Goal: Information Seeking & Learning: Compare options

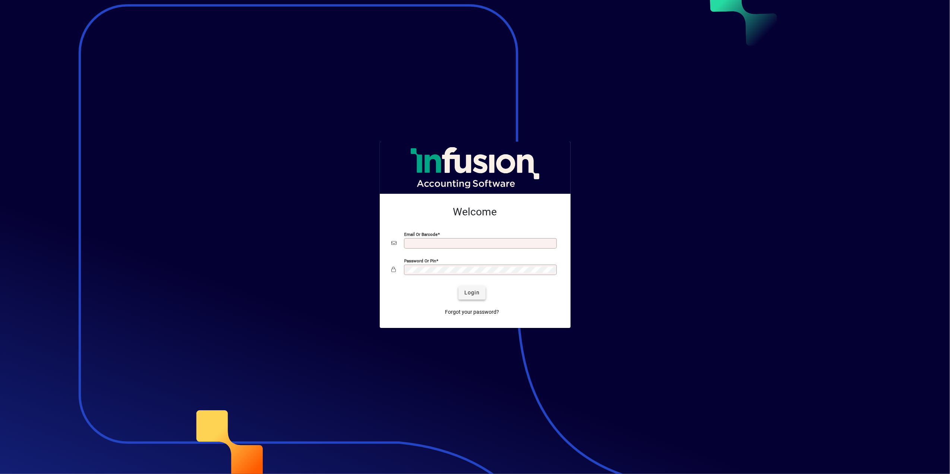
type input "**********"
click at [475, 289] on span "Login" at bounding box center [472, 293] width 15 height 8
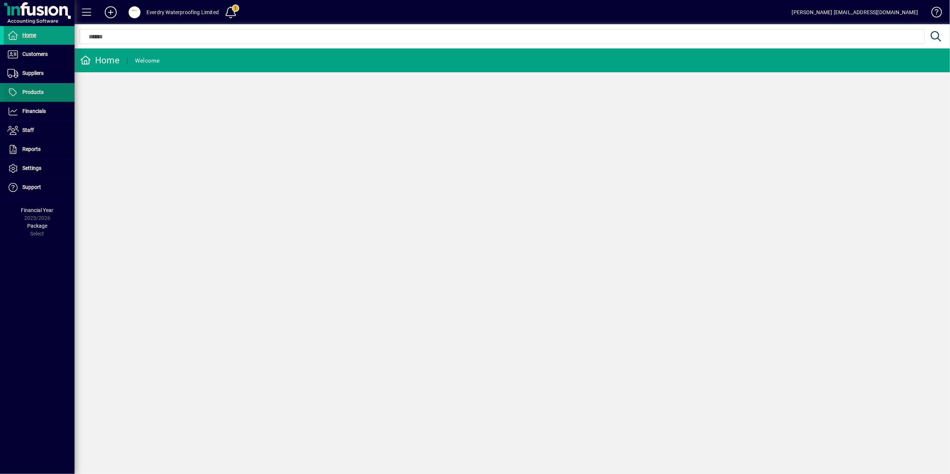
click at [57, 92] on span at bounding box center [39, 93] width 71 height 18
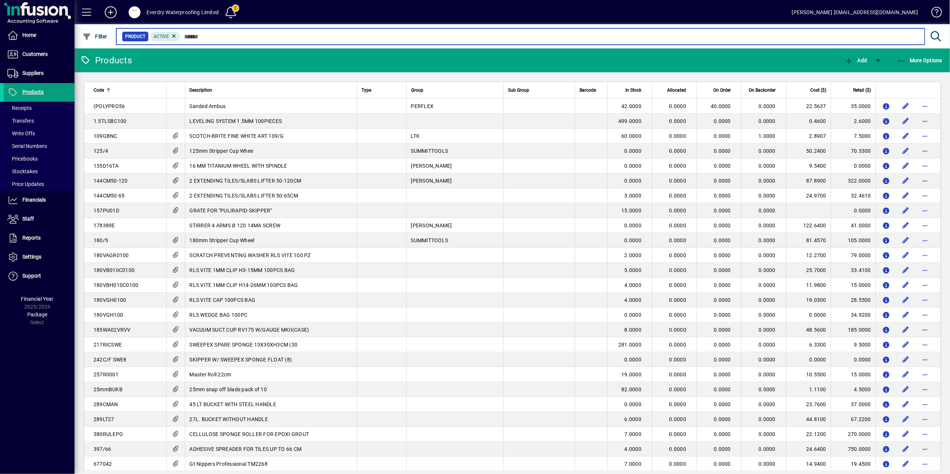
click at [221, 33] on input "text" at bounding box center [549, 36] width 739 height 10
type input "*****"
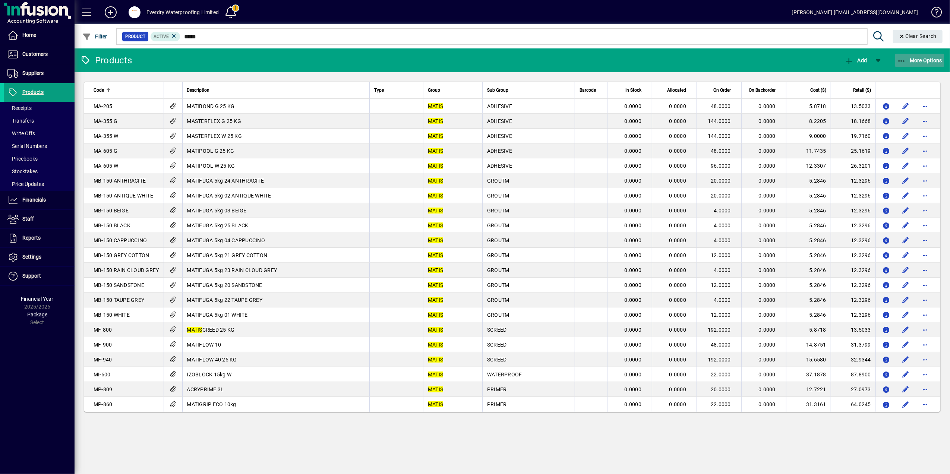
click at [906, 66] on span "button" at bounding box center [920, 60] width 49 height 18
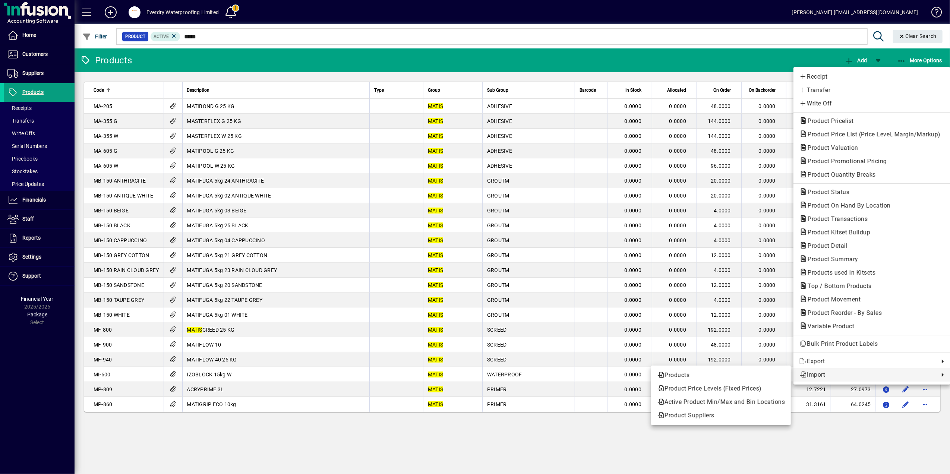
click at [810, 436] on div at bounding box center [475, 237] width 950 height 474
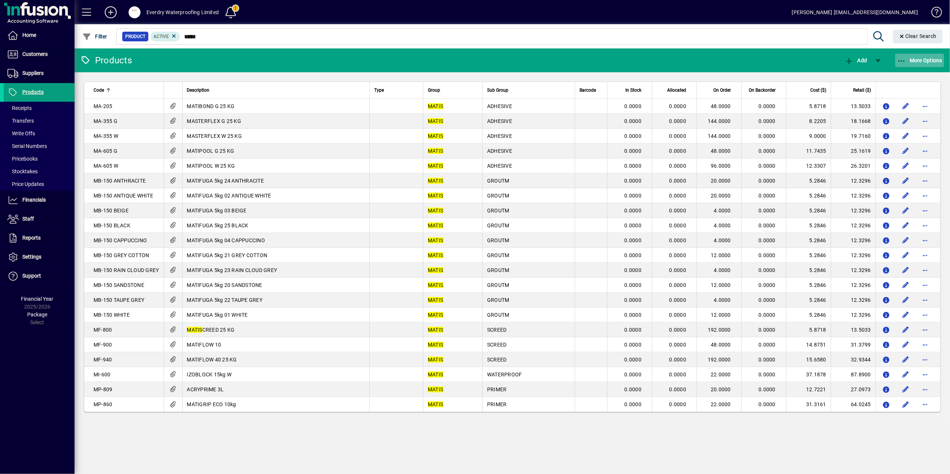
click at [905, 59] on icon "button" at bounding box center [902, 60] width 9 height 7
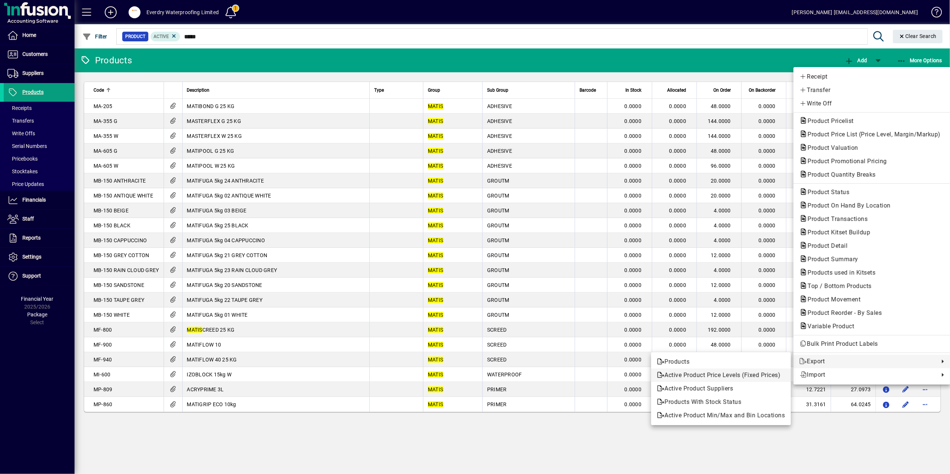
click at [766, 380] on span "Active Product Price Levels (Fixed Prices)" at bounding box center [721, 375] width 128 height 9
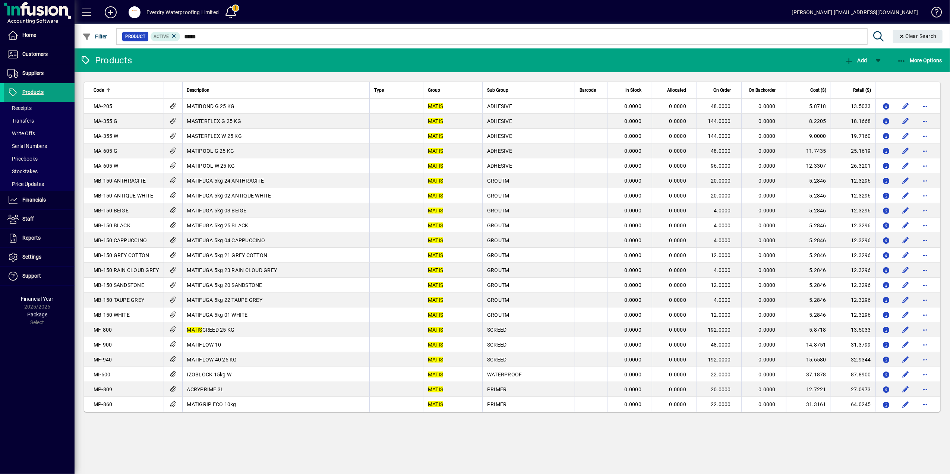
click at [558, 445] on div "Products Add More Options Code Description Type Group Sub Group Barcode In Stoc…" at bounding box center [513, 261] width 876 height 426
click at [896, 54] on span "button" at bounding box center [920, 60] width 49 height 18
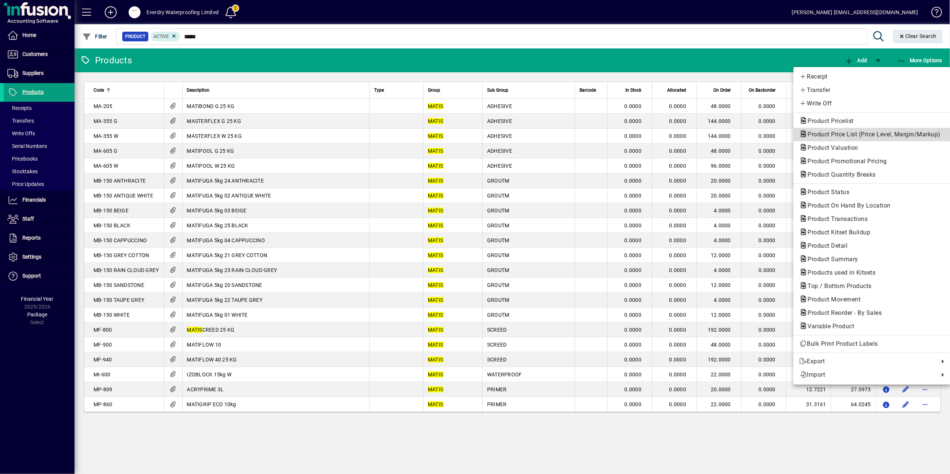
click at [891, 136] on span "Product Price List (Price Level, Margin/Markup)" at bounding box center [872, 134] width 145 height 7
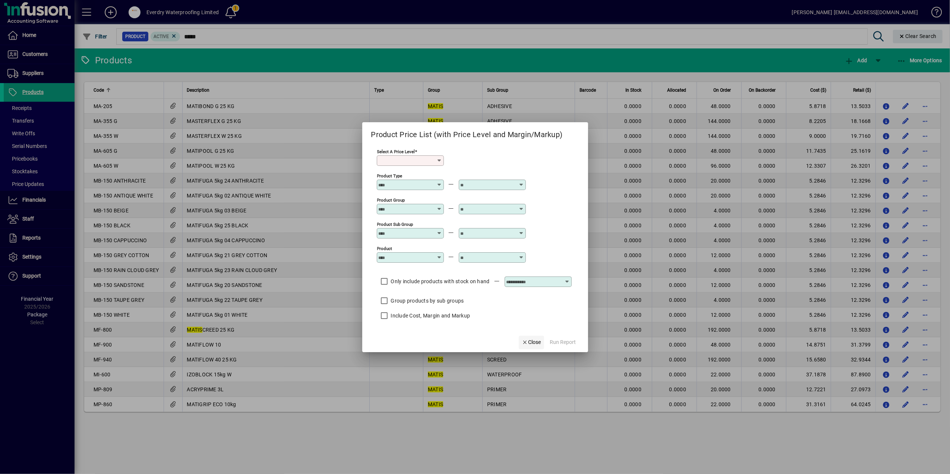
click at [529, 342] on span "Close" at bounding box center [531, 343] width 19 height 8
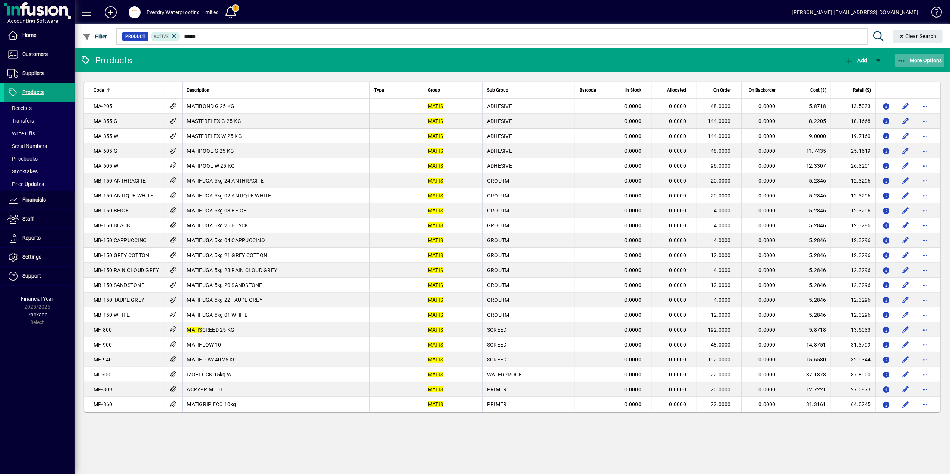
click at [923, 63] on span "More Options" at bounding box center [920, 60] width 45 height 6
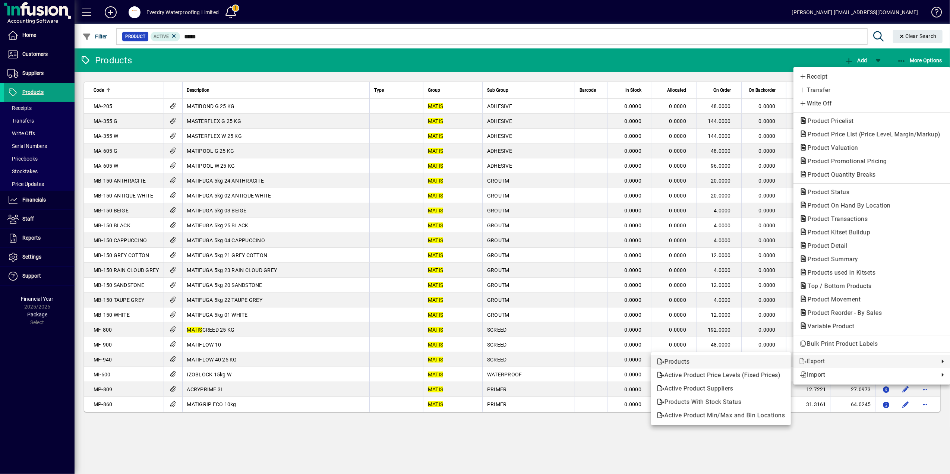
click at [730, 360] on span "Products" at bounding box center [721, 362] width 128 height 9
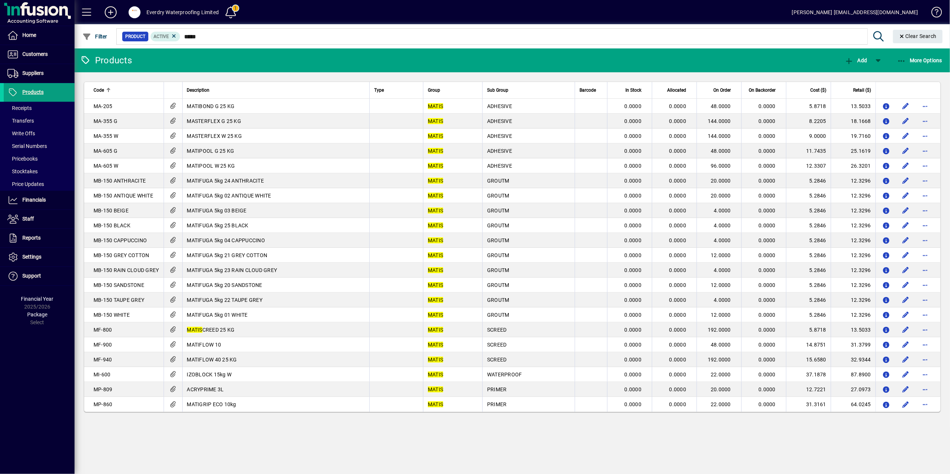
click at [904, 450] on div "Products Add More Options Code Description Type Group Sub Group Barcode In Stoc…" at bounding box center [513, 261] width 876 height 426
drag, startPoint x: 806, startPoint y: 89, endPoint x: 850, endPoint y: 418, distance: 332.6
click at [850, 418] on app-page-flat "Code Description Type Group Sub Group Barcode In Stock Allocated On Order On Ba…" at bounding box center [513, 246] width 876 height 349
click at [738, 444] on div "Products Add More Options Code Description Type Group Sub Group Barcode In Stoc…" at bounding box center [513, 261] width 876 height 426
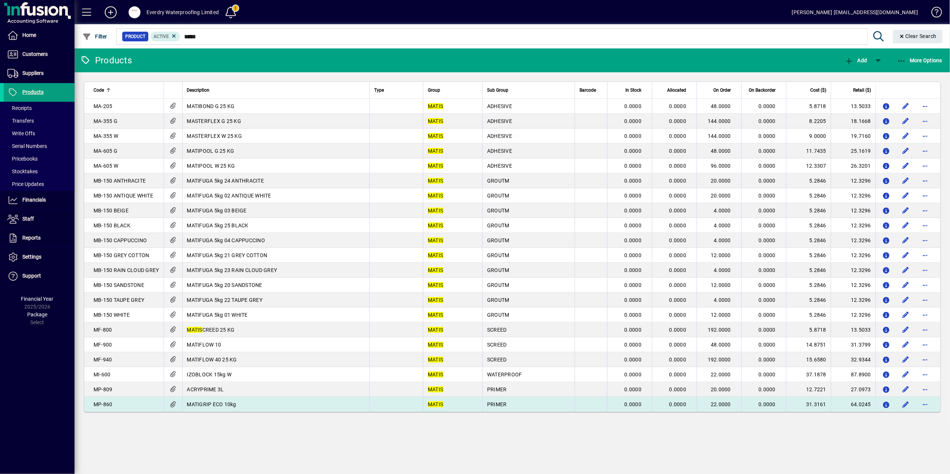
drag, startPoint x: 87, startPoint y: 89, endPoint x: 873, endPoint y: 408, distance: 848.4
click at [873, 408] on table "Code Description Type Group Sub Group Barcode In Stock Allocated On Order On Ba…" at bounding box center [512, 247] width 857 height 331
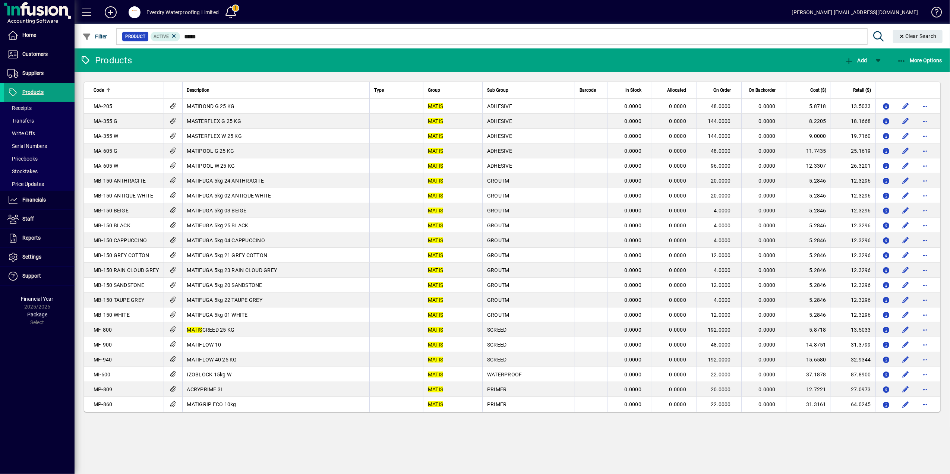
click at [814, 439] on div "Products Add More Options Code Description Type Group Sub Group Barcode In Stoc…" at bounding box center [513, 261] width 876 height 426
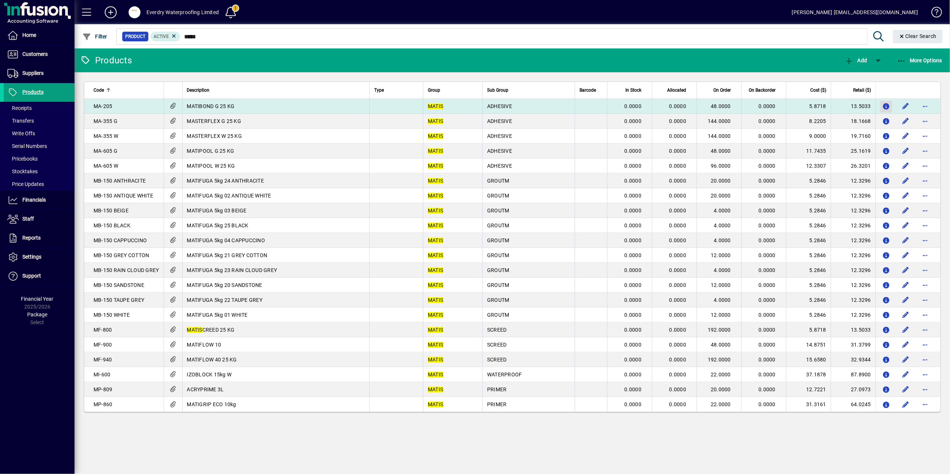
click at [890, 105] on icon "button" at bounding box center [887, 107] width 8 height 6
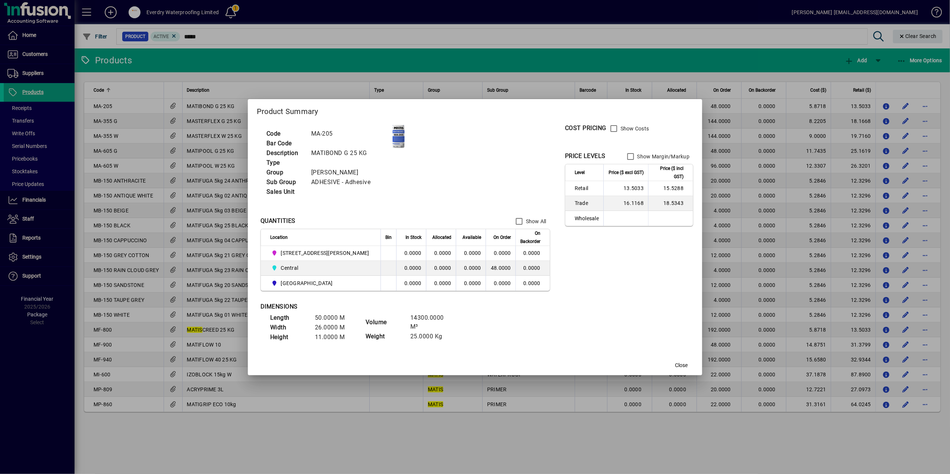
click at [528, 419] on div at bounding box center [475, 237] width 950 height 474
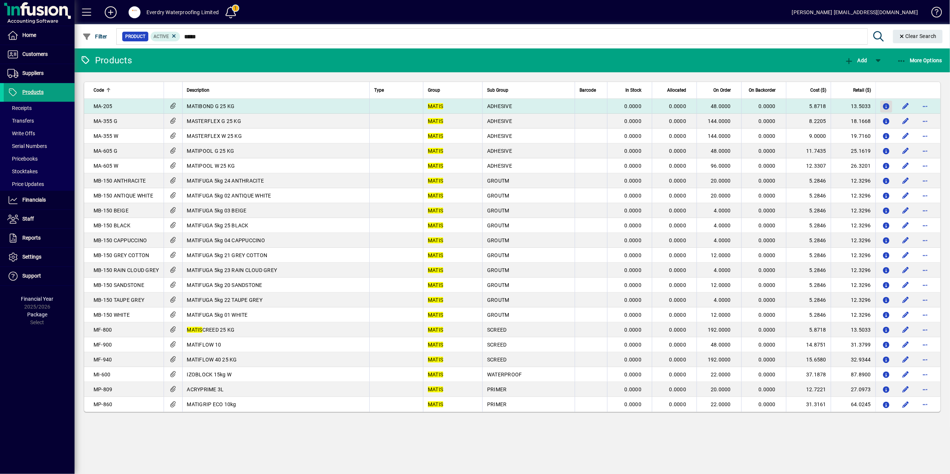
click at [884, 105] on icon "button" at bounding box center [887, 107] width 8 height 6
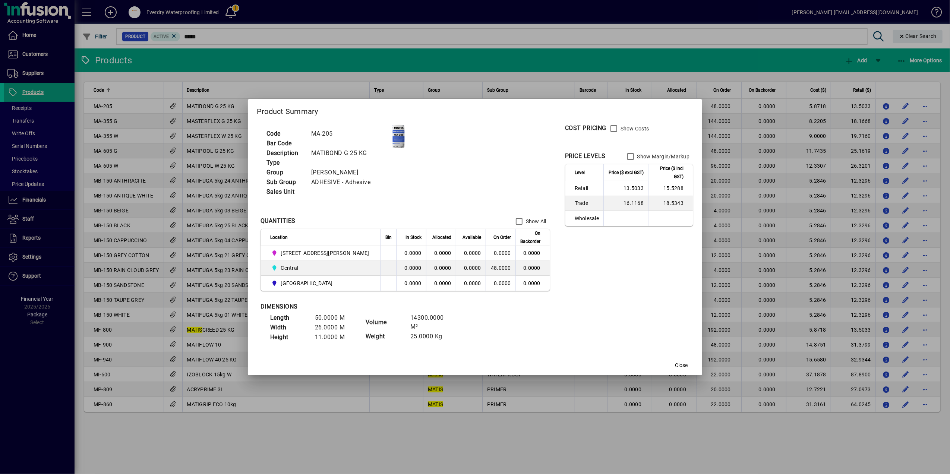
click at [607, 202] on td "16.1168" at bounding box center [626, 203] width 45 height 15
drag, startPoint x: 604, startPoint y: 203, endPoint x: 601, endPoint y: 206, distance: 4.0
click at [604, 206] on td "16.1168" at bounding box center [626, 203] width 45 height 15
click at [605, 202] on td "16.1168" at bounding box center [626, 203] width 45 height 15
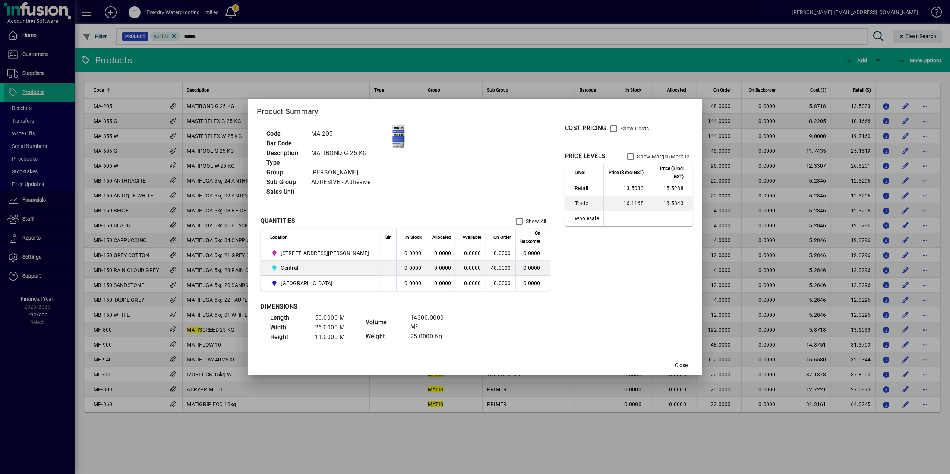
click at [605, 202] on td "16.1168" at bounding box center [626, 203] width 45 height 15
copy td "16.1168"
click at [670, 363] on span "button" at bounding box center [682, 366] width 24 height 18
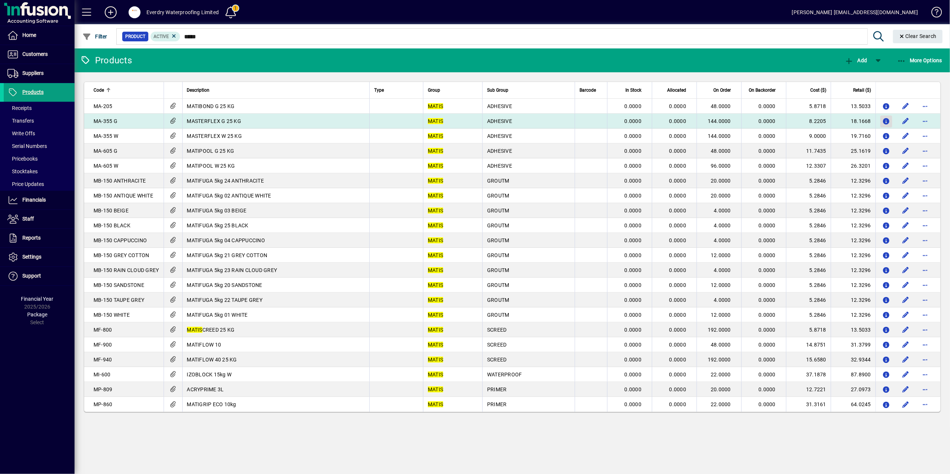
click at [885, 117] on span "button" at bounding box center [887, 122] width 8 height 12
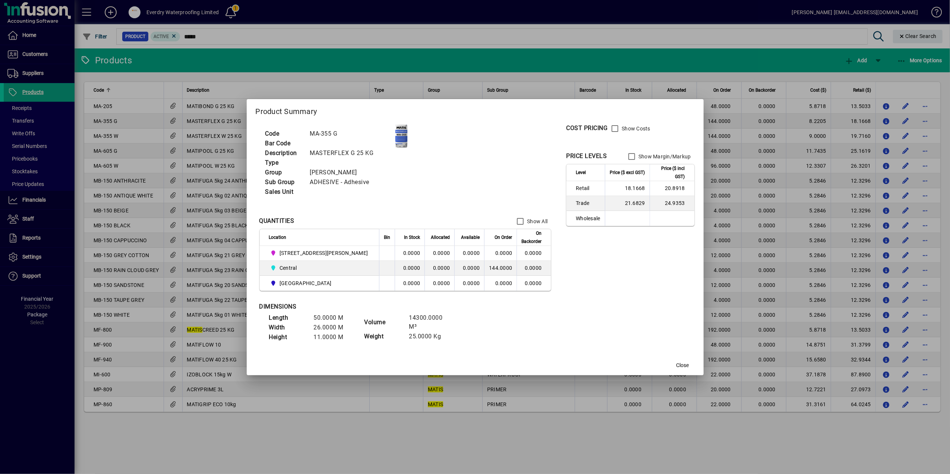
click at [610, 201] on td "21.6829" at bounding box center [627, 203] width 45 height 15
copy td "21.6829"
click at [677, 367] on span "Close" at bounding box center [683, 366] width 13 height 8
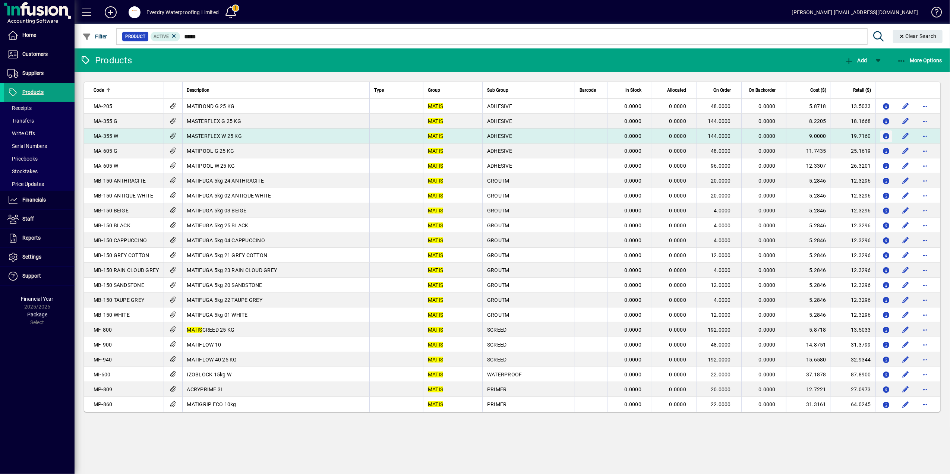
click at [885, 136] on icon "button" at bounding box center [887, 136] width 8 height 6
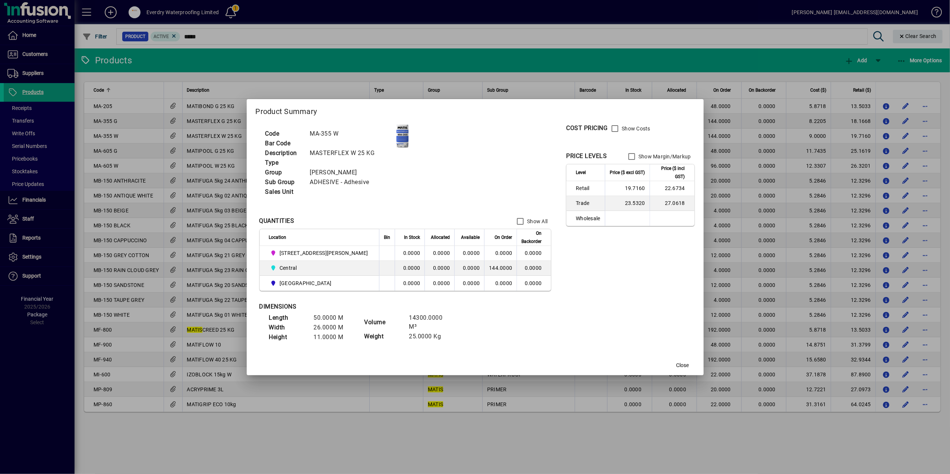
click at [606, 207] on td "23.5320" at bounding box center [627, 203] width 45 height 15
copy td "23.5320"
click at [677, 364] on span "Close" at bounding box center [683, 366] width 13 height 8
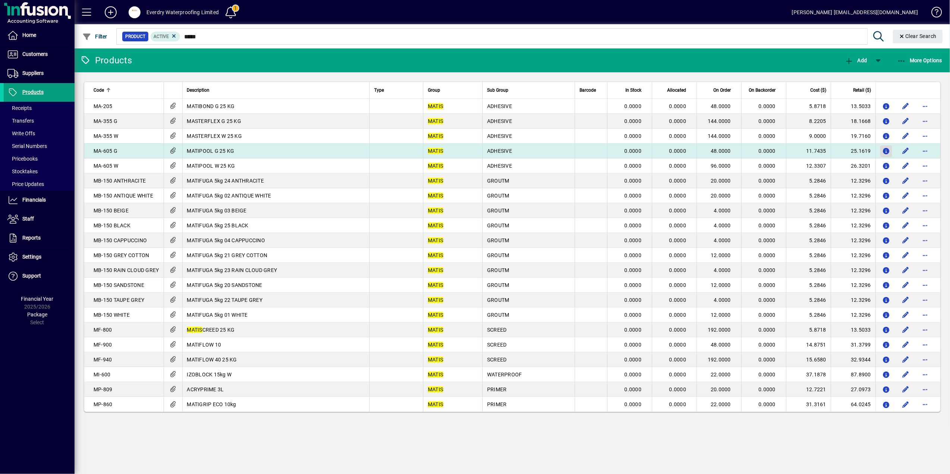
click at [889, 153] on icon "button" at bounding box center [887, 151] width 8 height 6
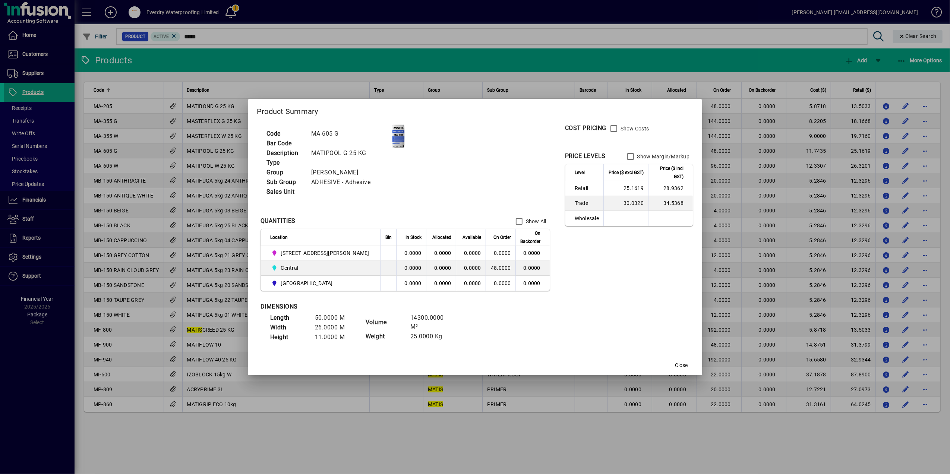
click at [614, 205] on td "30.0320" at bounding box center [626, 203] width 45 height 15
copy td "30.0320"
click at [675, 366] on span "Close" at bounding box center [681, 366] width 13 height 8
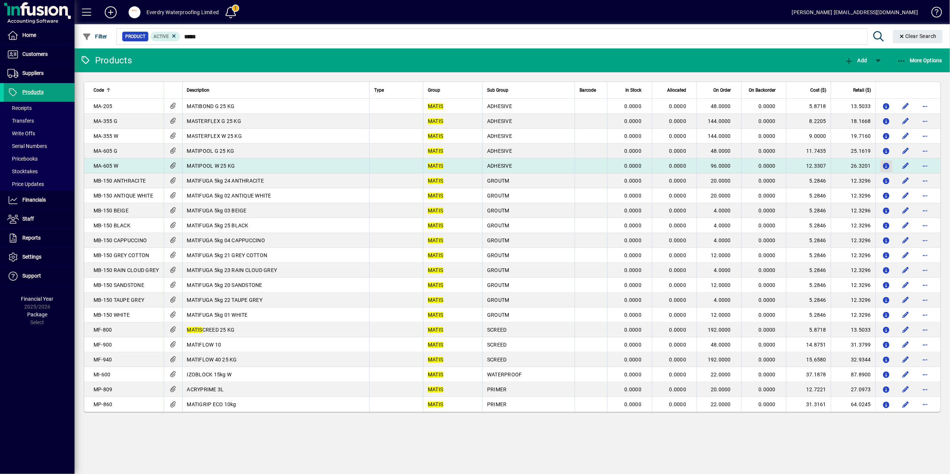
click at [885, 166] on icon "button" at bounding box center [887, 166] width 8 height 6
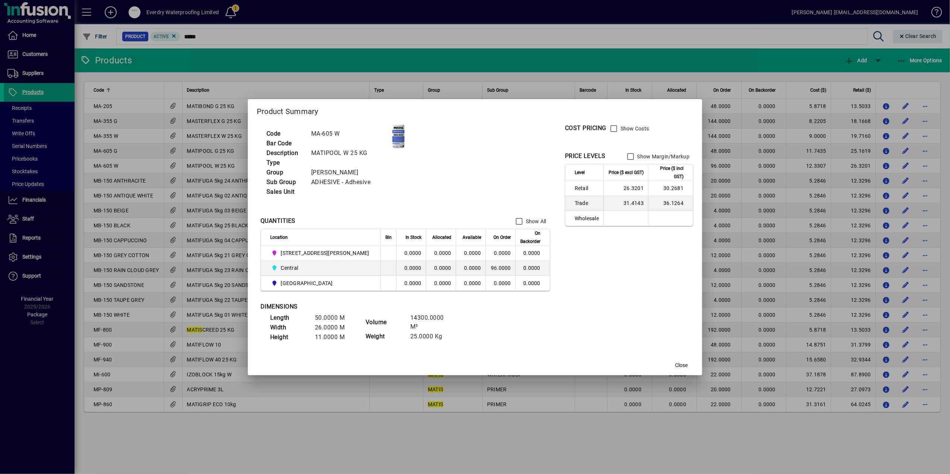
click at [609, 200] on td "31.4143" at bounding box center [626, 203] width 45 height 15
copy td "31.4143"
click at [670, 359] on span "button" at bounding box center [682, 366] width 24 height 18
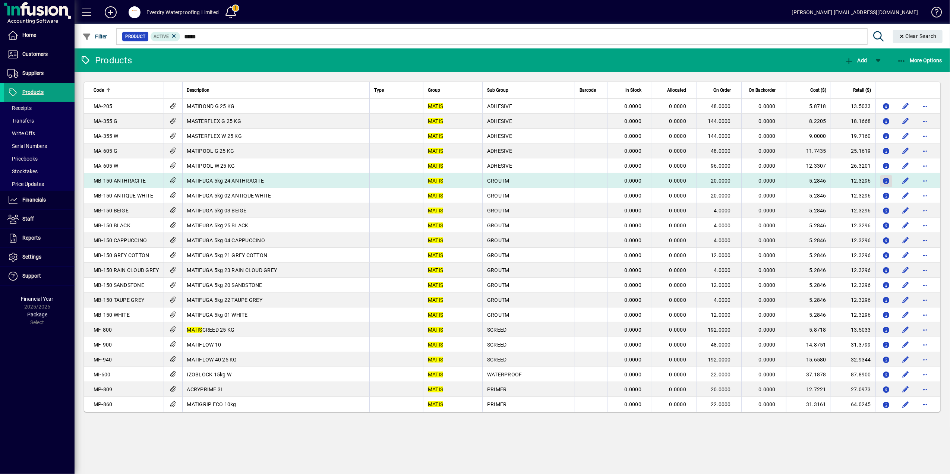
click at [886, 178] on icon "button" at bounding box center [887, 181] width 8 height 6
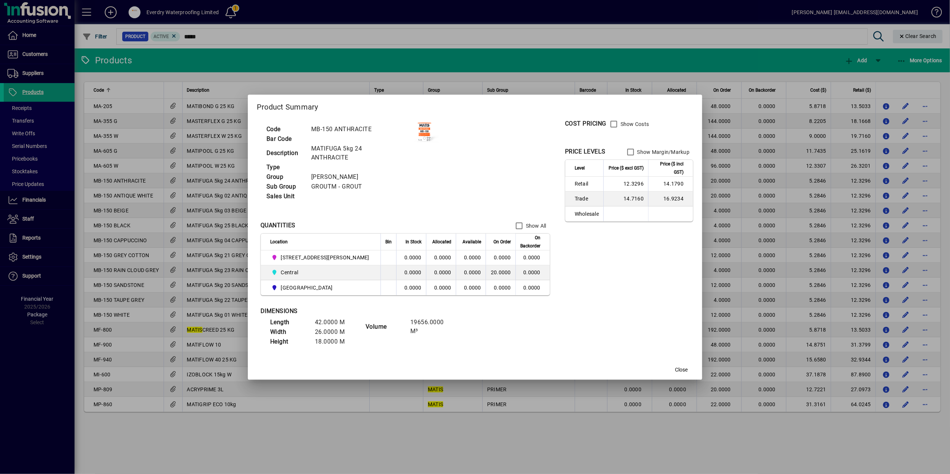
click at [604, 198] on td "14.7160" at bounding box center [626, 199] width 45 height 15
copy td "14.7160"
click at [675, 368] on span "Close" at bounding box center [681, 370] width 13 height 8
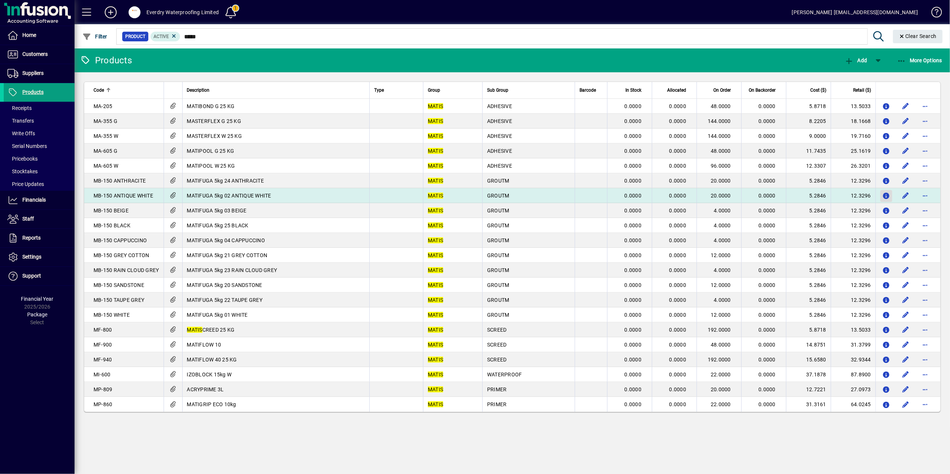
click at [884, 196] on icon "button" at bounding box center [887, 196] width 8 height 6
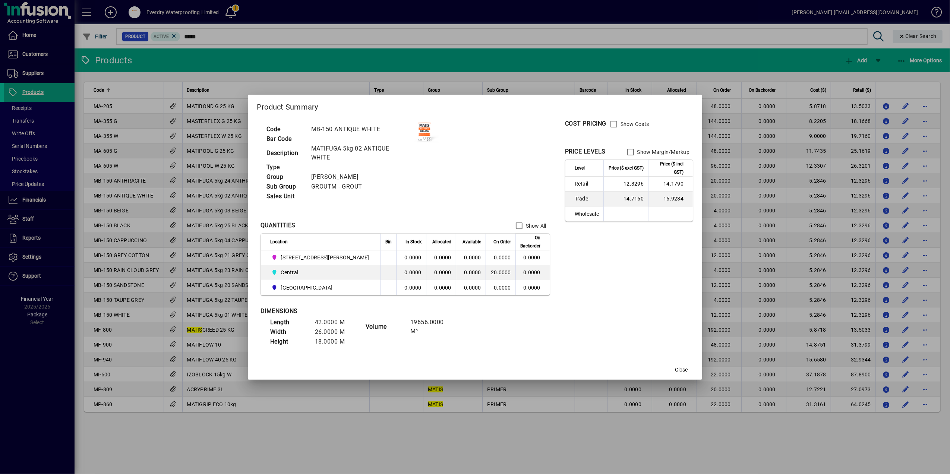
click at [612, 196] on td "14.7160" at bounding box center [626, 199] width 45 height 15
copy td "14.7160"
click at [675, 367] on span "Close" at bounding box center [681, 370] width 13 height 8
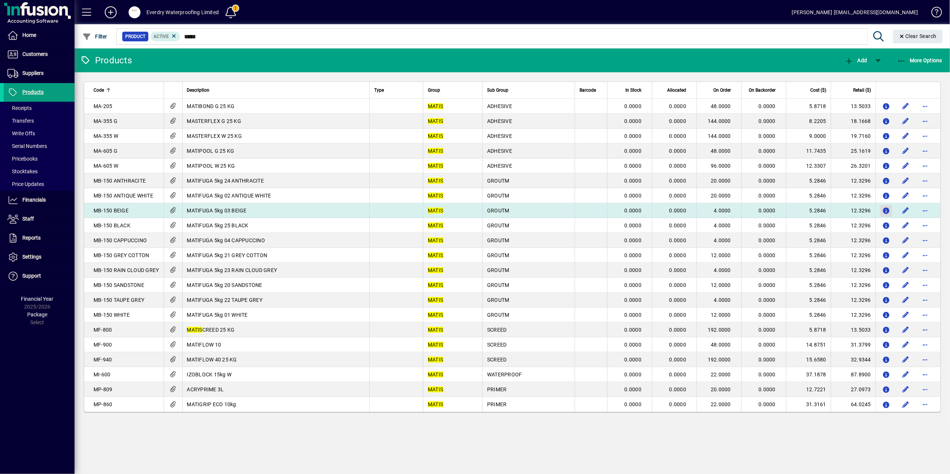
click at [884, 211] on icon "button" at bounding box center [887, 211] width 8 height 6
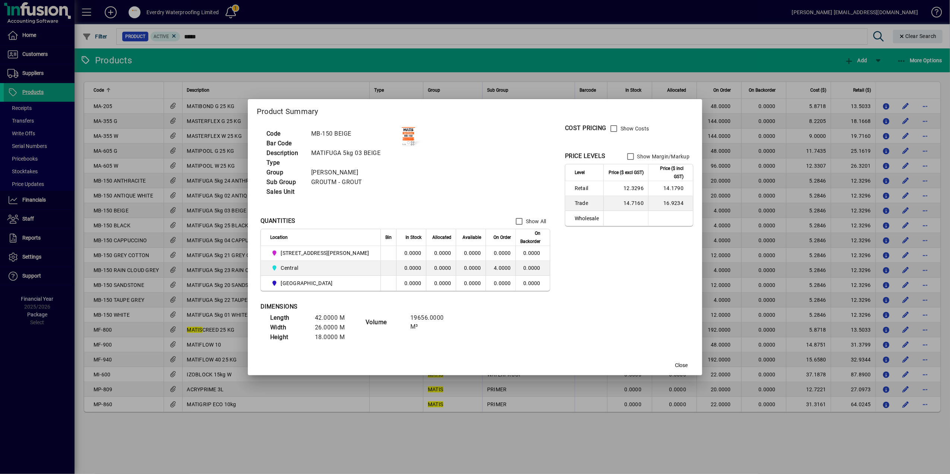
click at [615, 200] on td "14.7160" at bounding box center [626, 203] width 45 height 15
copy td "14.7160"
click at [675, 362] on span "Close" at bounding box center [681, 366] width 13 height 8
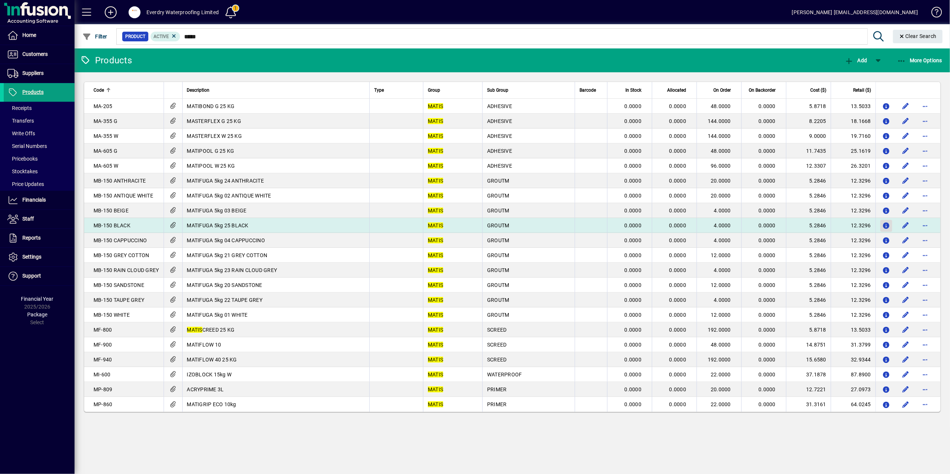
click at [889, 224] on icon "button" at bounding box center [887, 226] width 8 height 6
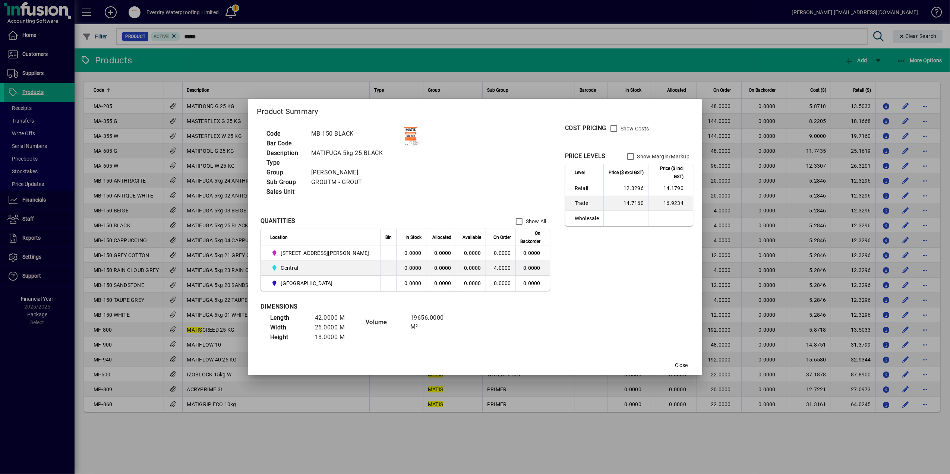
click at [608, 207] on td "14.7160" at bounding box center [626, 203] width 45 height 15
copy td "14.7160"
click at [675, 366] on span "Close" at bounding box center [681, 366] width 13 height 8
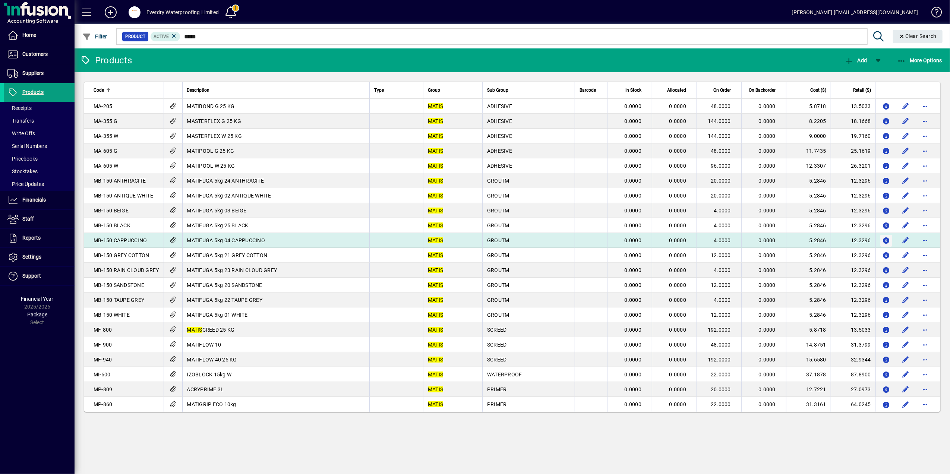
click at [888, 239] on icon "button" at bounding box center [887, 241] width 8 height 6
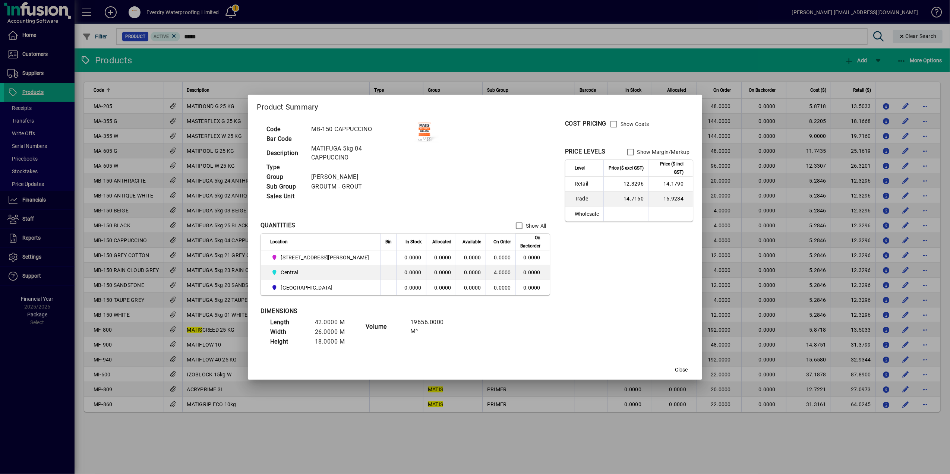
click at [606, 198] on td "14.7160" at bounding box center [626, 199] width 45 height 15
copy td "14.7160"
click at [675, 368] on span "Close" at bounding box center [681, 370] width 13 height 8
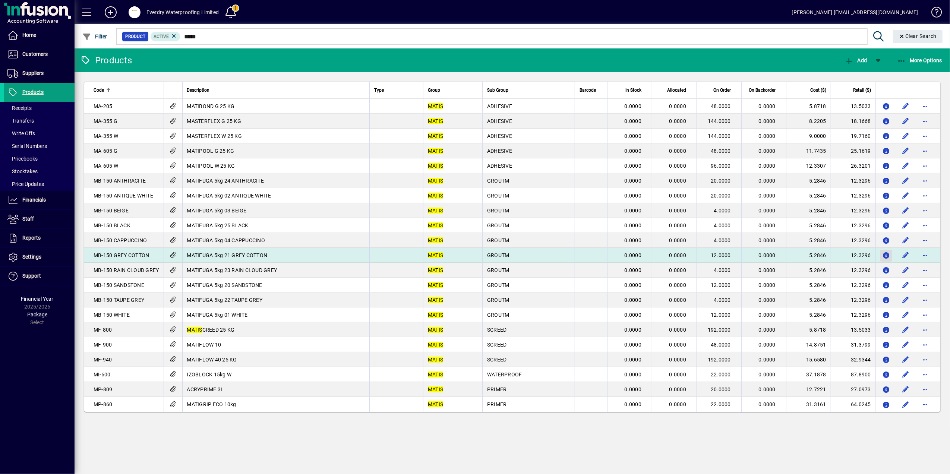
click at [883, 256] on icon "button" at bounding box center [887, 256] width 8 height 6
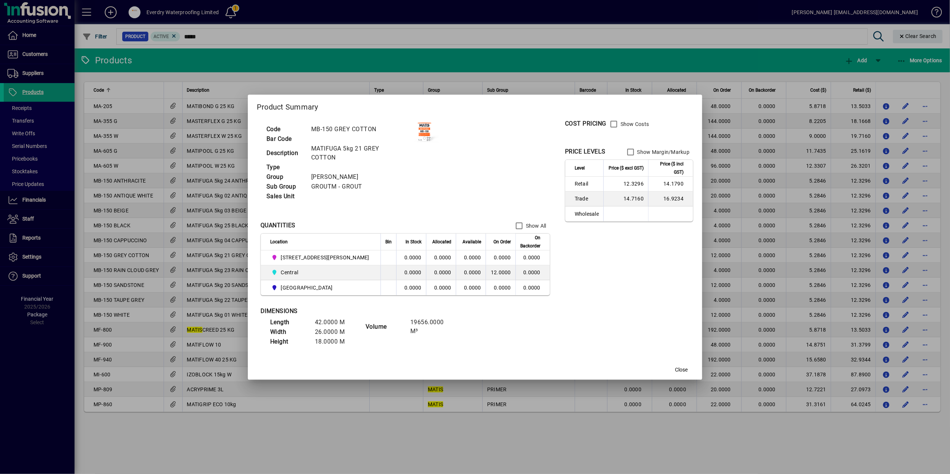
click at [613, 203] on td "14.7160" at bounding box center [626, 199] width 45 height 15
click at [675, 367] on span "Close" at bounding box center [681, 370] width 13 height 8
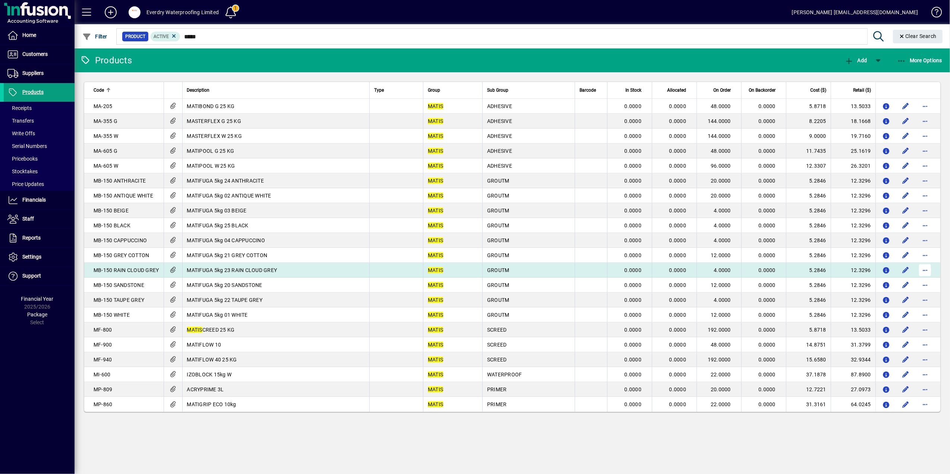
click at [920, 270] on span "button" at bounding box center [926, 270] width 18 height 18
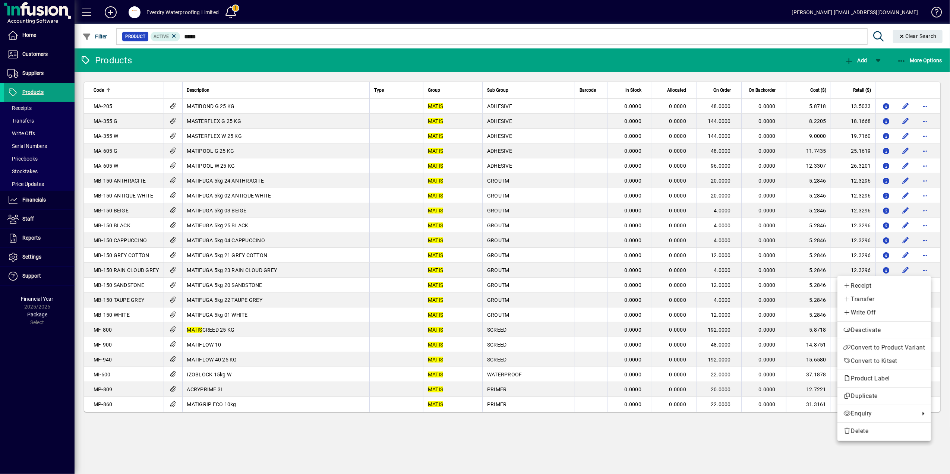
click at [888, 270] on div at bounding box center [475, 237] width 950 height 474
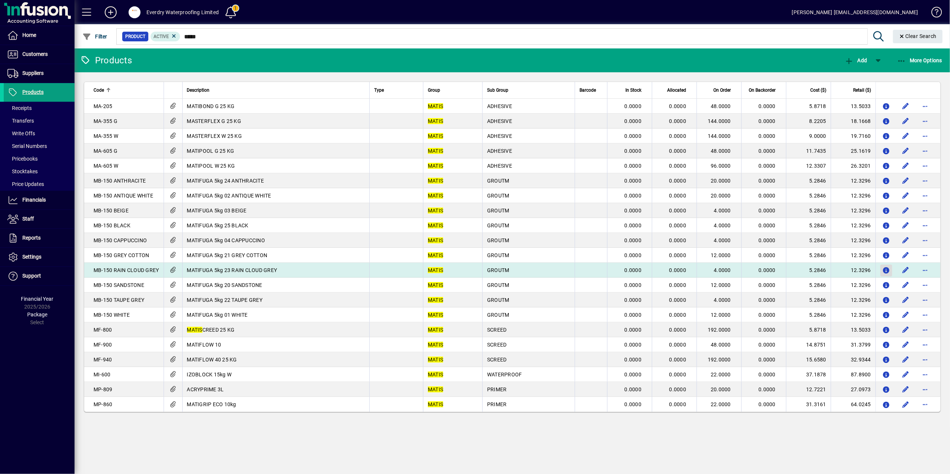
click at [888, 270] on icon "button" at bounding box center [887, 271] width 8 height 6
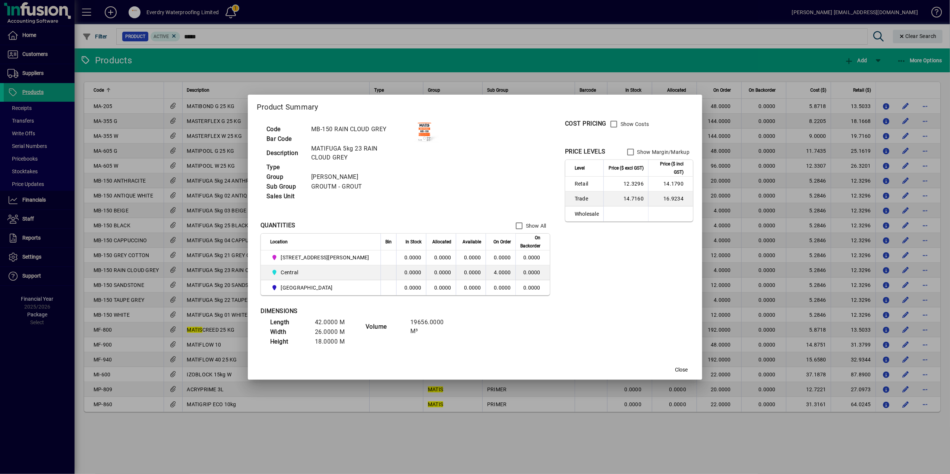
click at [606, 197] on td "14.7160" at bounding box center [626, 199] width 45 height 15
click at [675, 368] on span "Close" at bounding box center [681, 370] width 13 height 8
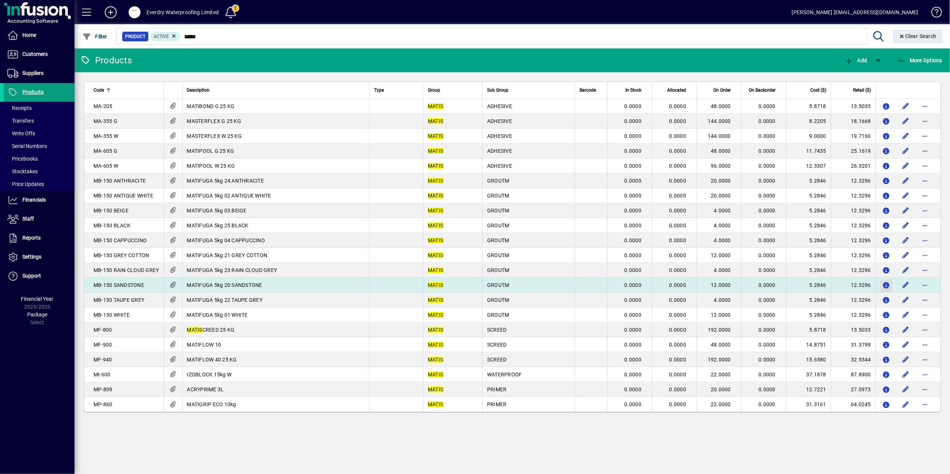
click at [887, 281] on span "button" at bounding box center [887, 286] width 8 height 12
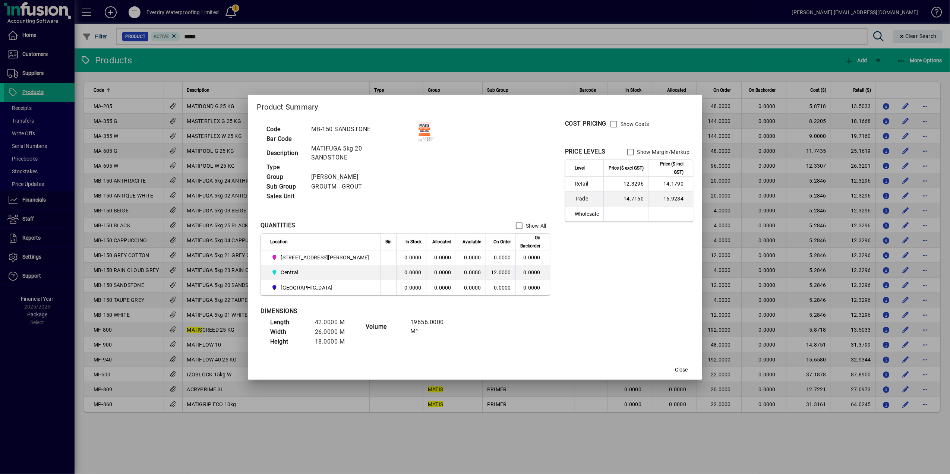
click at [610, 193] on td "14.7160" at bounding box center [626, 199] width 45 height 15
click at [610, 194] on td "14.7160" at bounding box center [626, 199] width 45 height 15
click at [670, 366] on span "button" at bounding box center [682, 370] width 24 height 18
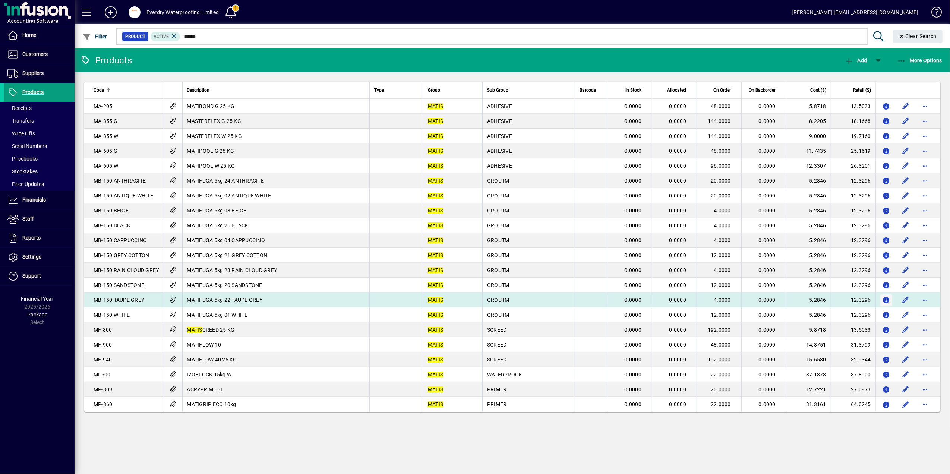
click at [885, 304] on span "button" at bounding box center [887, 301] width 8 height 12
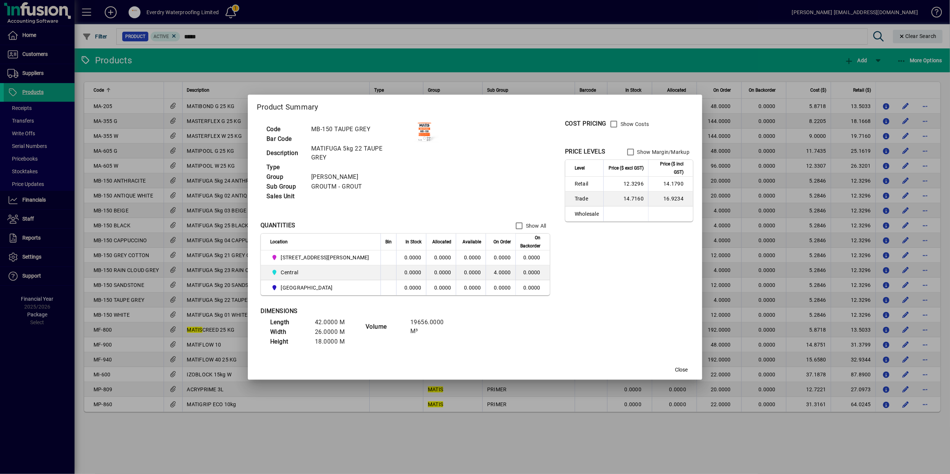
click at [604, 192] on td "14.7160" at bounding box center [626, 199] width 45 height 15
click at [791, 206] on div at bounding box center [475, 237] width 950 height 474
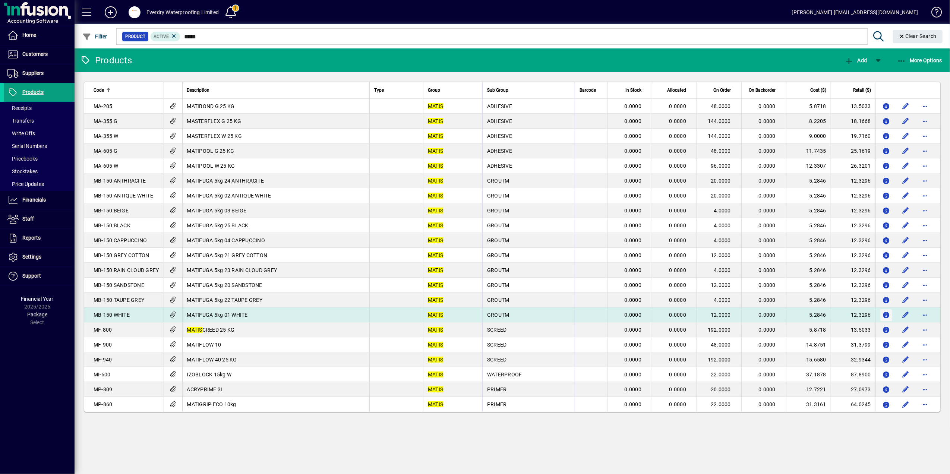
click at [886, 312] on icon "button" at bounding box center [887, 315] width 8 height 6
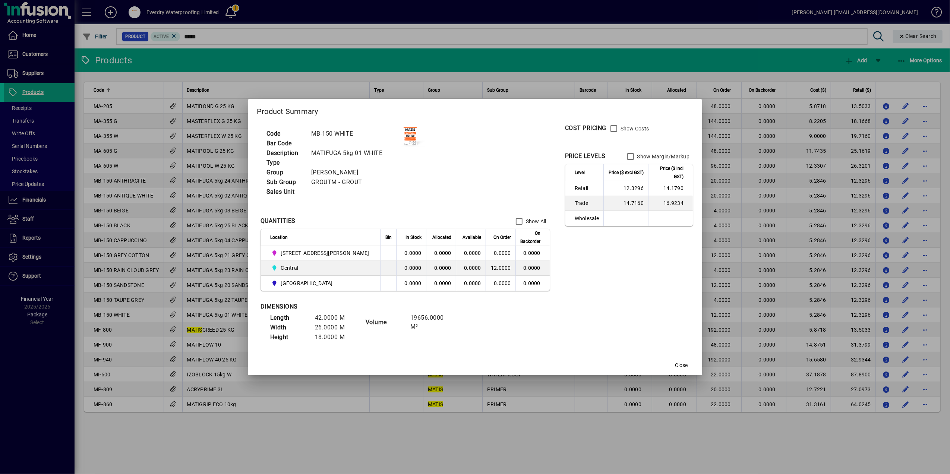
click at [604, 201] on td "14.7160" at bounding box center [626, 203] width 45 height 15
click at [606, 202] on td "14.7160" at bounding box center [626, 203] width 45 height 15
click at [675, 362] on span "Close" at bounding box center [681, 366] width 13 height 8
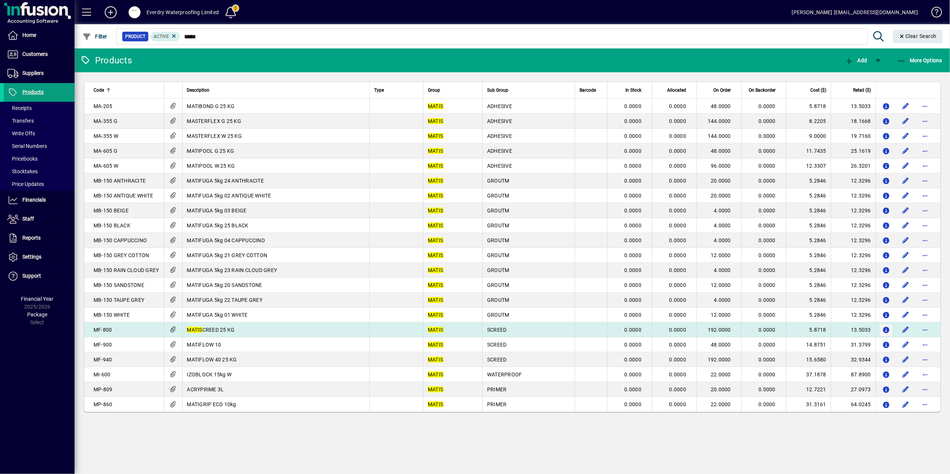
click at [884, 329] on icon "button" at bounding box center [887, 330] width 8 height 6
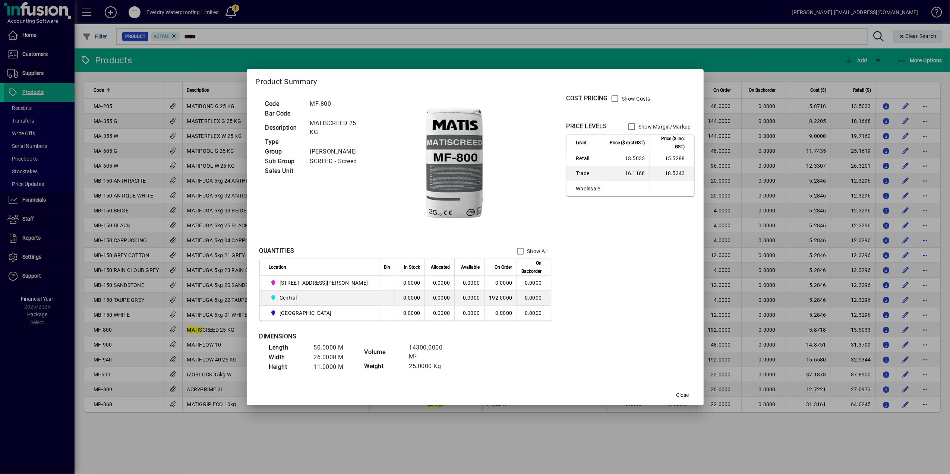
click at [613, 175] on td "16.1168" at bounding box center [627, 173] width 45 height 15
click at [677, 393] on span "Close" at bounding box center [683, 396] width 13 height 8
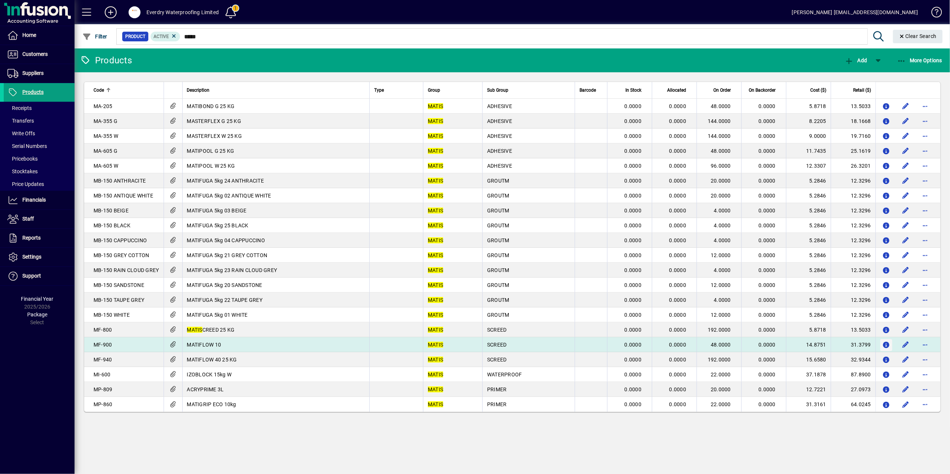
click at [885, 344] on icon "button" at bounding box center [887, 345] width 8 height 6
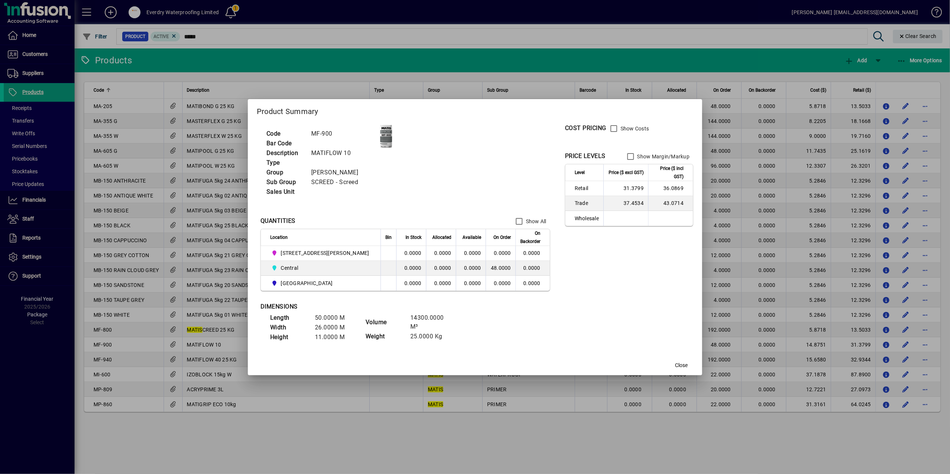
click at [612, 203] on td "37.4534" at bounding box center [626, 203] width 45 height 15
click at [611, 203] on td "37.4534" at bounding box center [626, 203] width 45 height 15
click at [675, 364] on span "Close" at bounding box center [681, 366] width 13 height 8
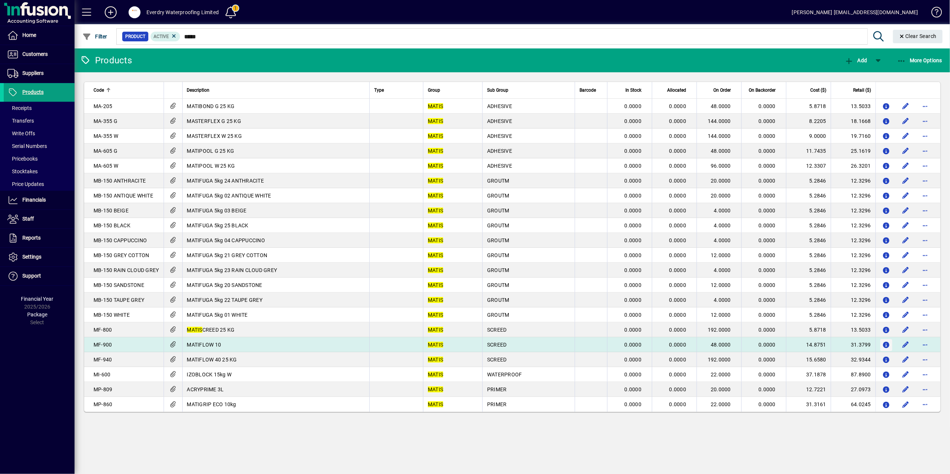
click at [888, 342] on icon "button" at bounding box center [887, 345] width 8 height 6
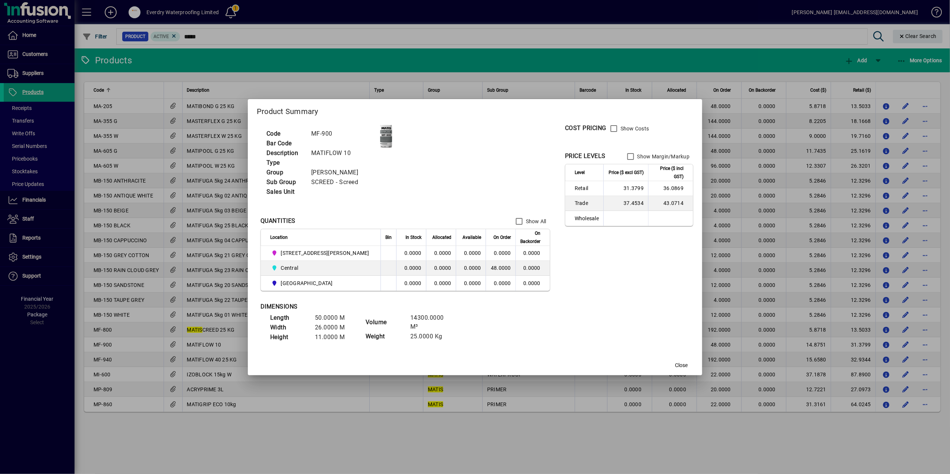
click at [604, 201] on td "37.4534" at bounding box center [626, 203] width 45 height 15
click at [675, 362] on span "Close" at bounding box center [681, 366] width 13 height 8
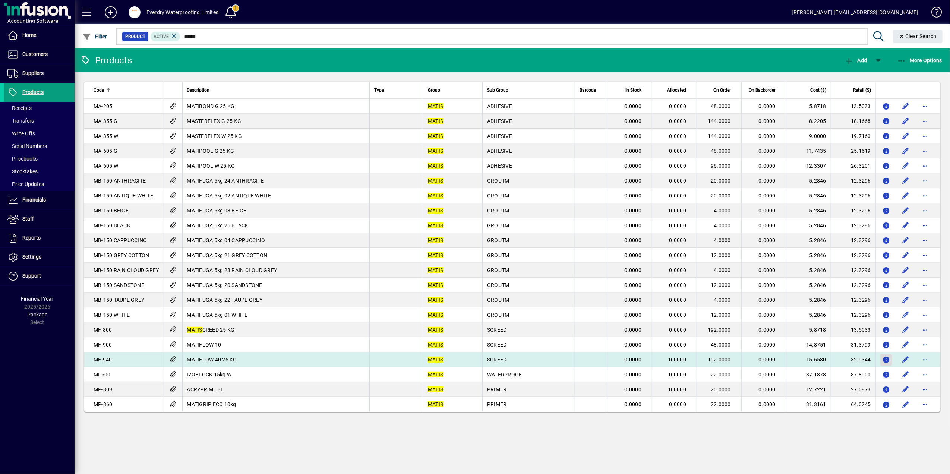
click at [887, 358] on icon "button" at bounding box center [887, 360] width 8 height 6
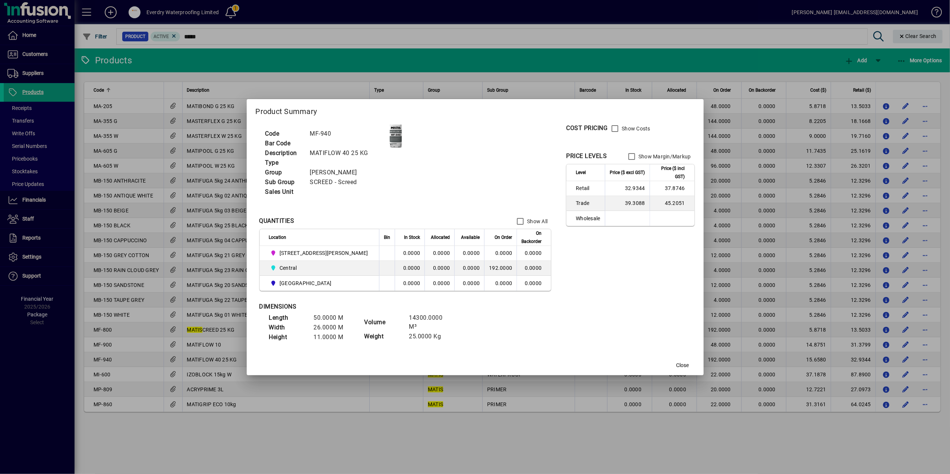
click at [605, 206] on td "39.3088" at bounding box center [627, 203] width 45 height 15
click at [660, 353] on mat-dialog-content "Code MF-940 Bar Code Description MATIFLOW 40 25 KG Type Group [PERSON_NAME] Sub…" at bounding box center [475, 238] width 457 height 235
click at [671, 359] on span "button" at bounding box center [683, 366] width 24 height 18
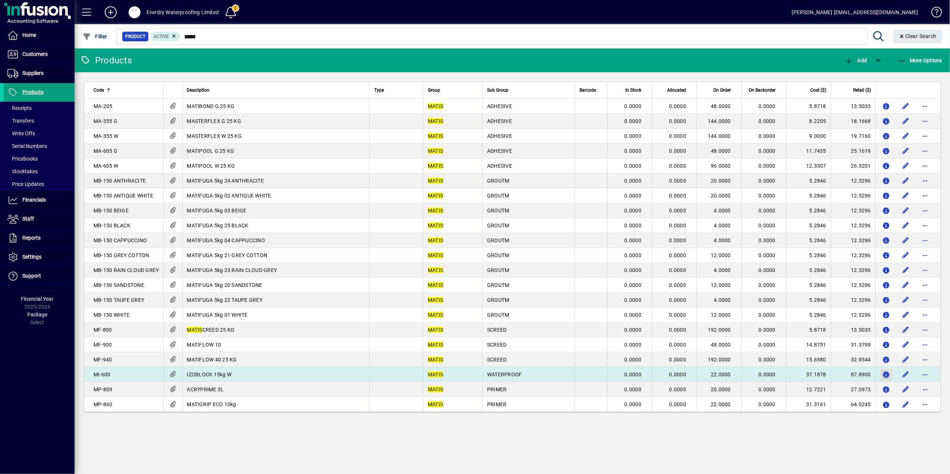
click at [887, 374] on icon "button" at bounding box center [887, 375] width 8 height 6
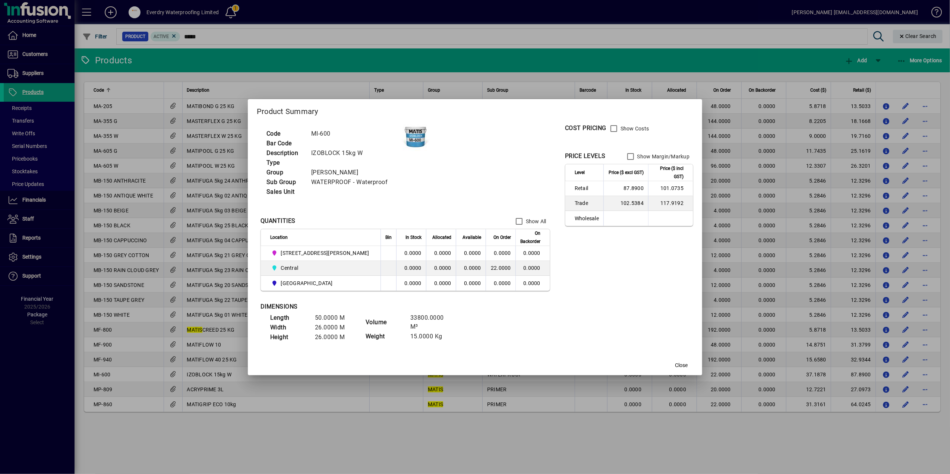
click at [604, 205] on td "102.5384" at bounding box center [626, 203] width 45 height 15
click at [670, 359] on span "button" at bounding box center [682, 366] width 24 height 18
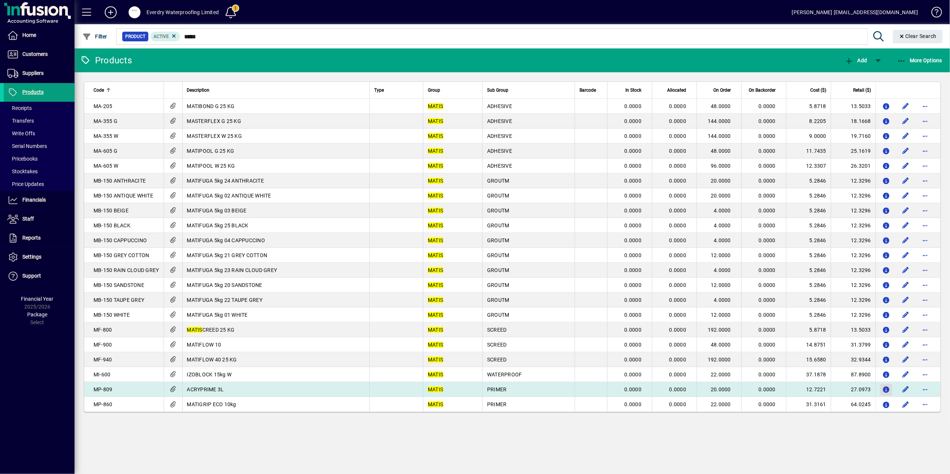
click at [890, 389] on icon "button" at bounding box center [887, 390] width 8 height 6
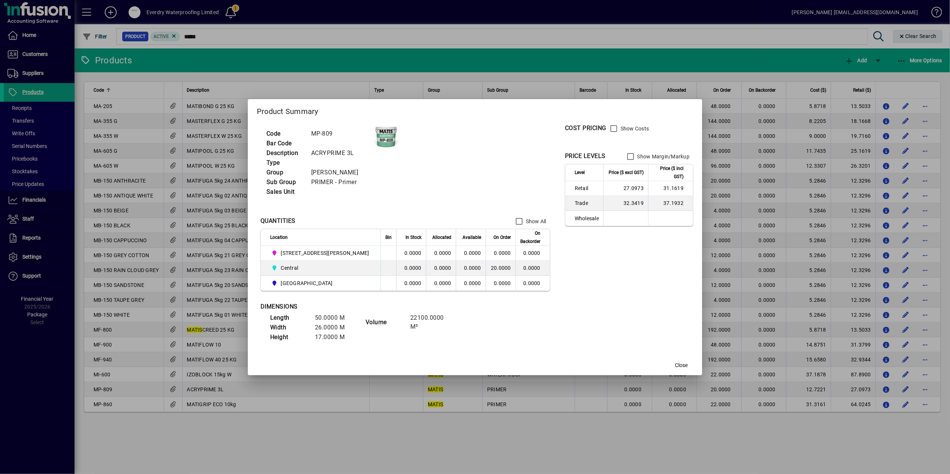
click at [606, 204] on td "32.3419" at bounding box center [626, 203] width 45 height 15
click at [670, 359] on span "button" at bounding box center [682, 366] width 24 height 18
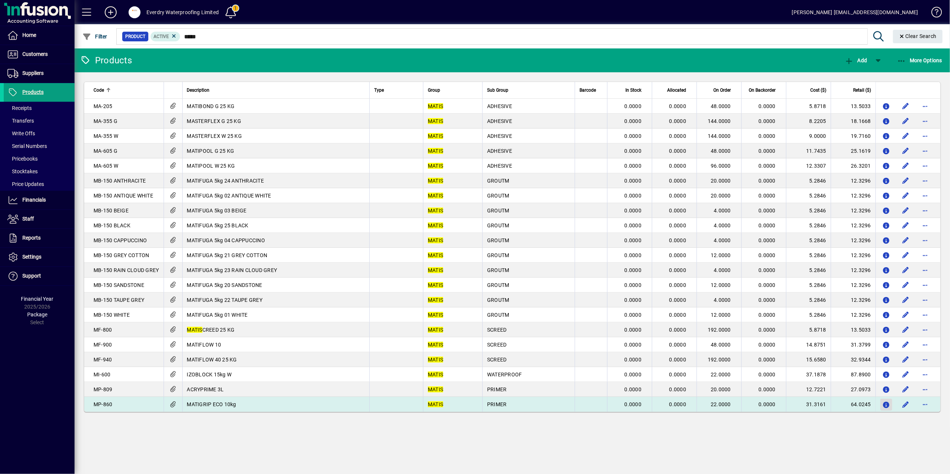
click at [888, 403] on icon "button" at bounding box center [887, 405] width 8 height 6
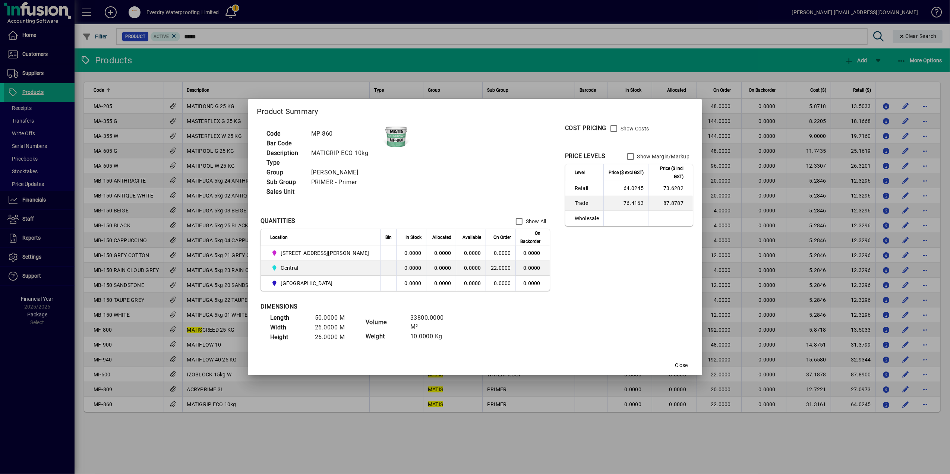
click at [604, 205] on td "76.4163" at bounding box center [626, 203] width 45 height 15
click at [670, 358] on span "button" at bounding box center [682, 366] width 24 height 18
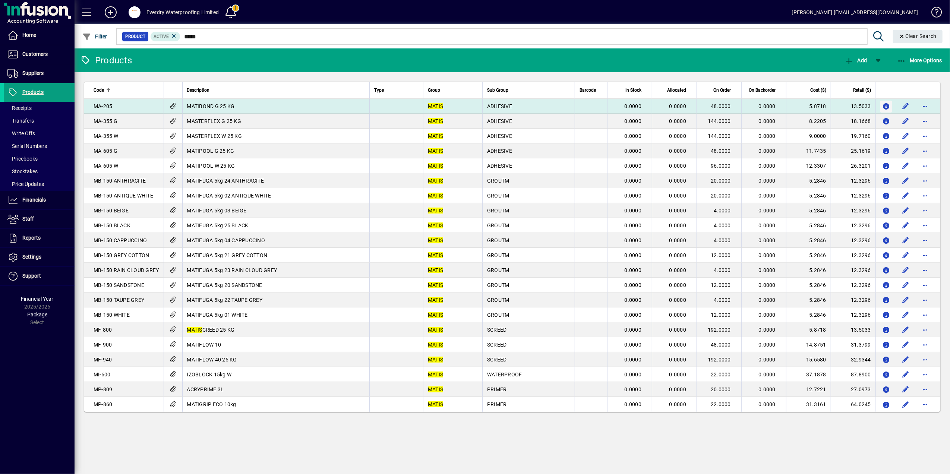
click at [883, 105] on icon "button" at bounding box center [887, 107] width 8 height 6
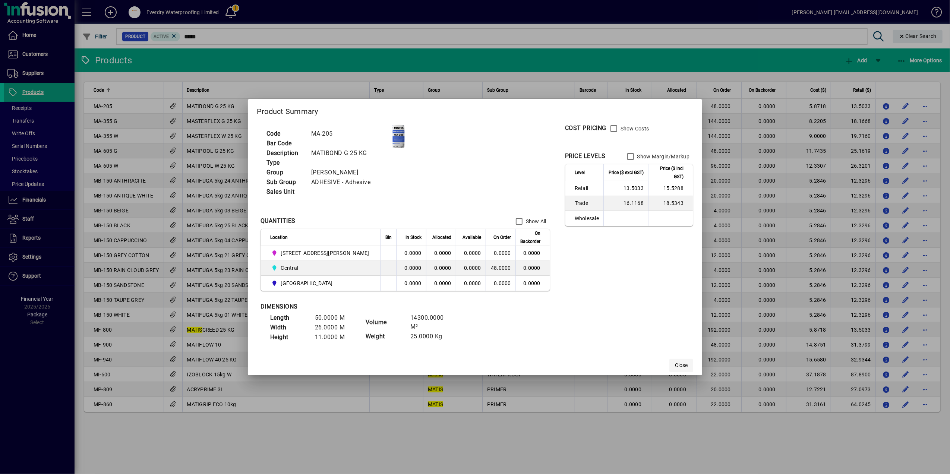
click at [675, 363] on span "Close" at bounding box center [681, 366] width 13 height 8
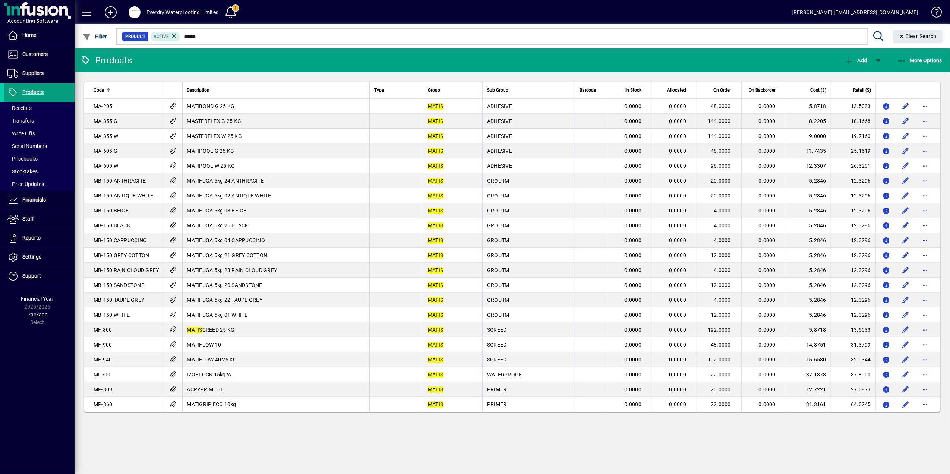
click at [179, 10] on div "Everdry Waterproofing Limited" at bounding box center [183, 12] width 72 height 12
click at [136, 18] on span at bounding box center [135, 12] width 12 height 12
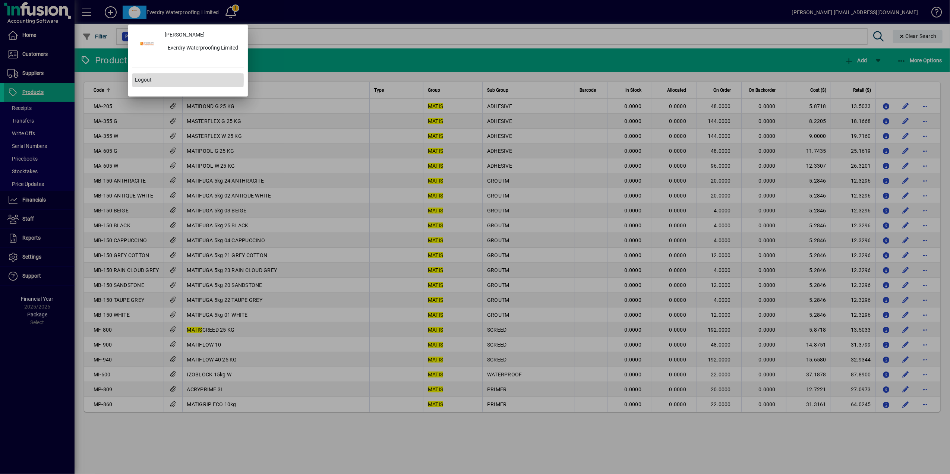
click at [148, 80] on span "Logout" at bounding box center [143, 80] width 17 height 8
